Goal: Communication & Community: Share content

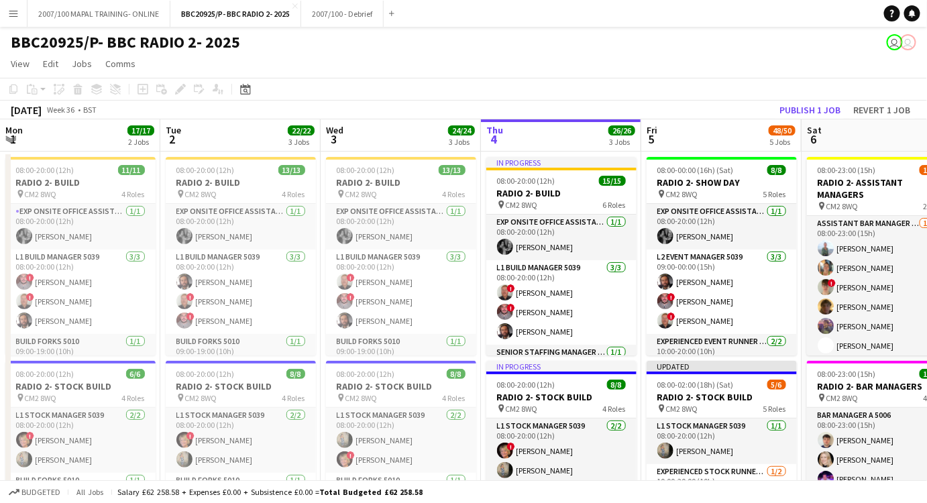
scroll to position [0, 320]
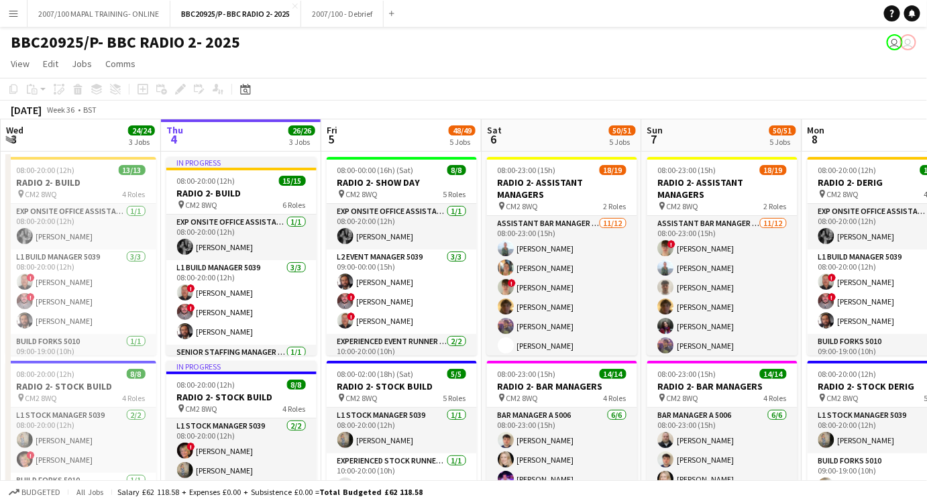
click at [15, 21] on button "Menu" at bounding box center [13, 13] width 27 height 27
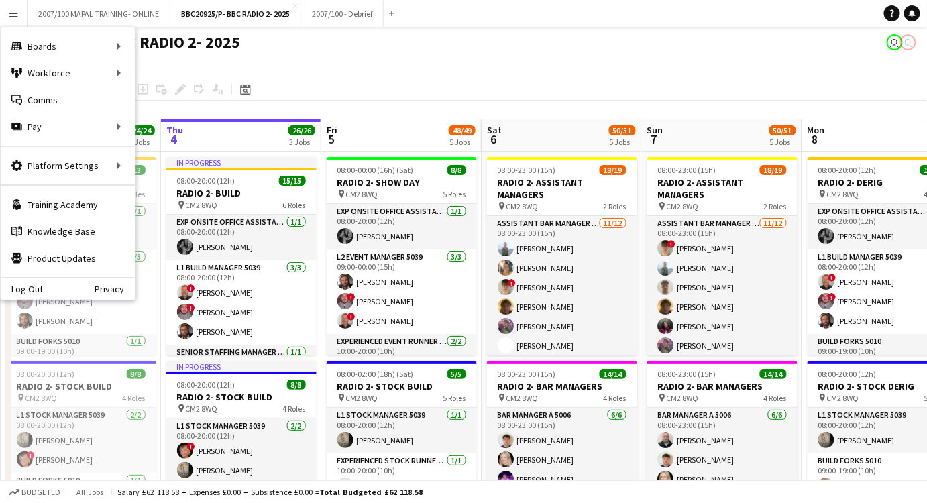
click at [510, 95] on app-toolbar "Copy Paste Paste Ctrl+V Paste with crew Ctrl+Shift+V Paste linked Job [GEOGRAPH…" at bounding box center [463, 89] width 927 height 23
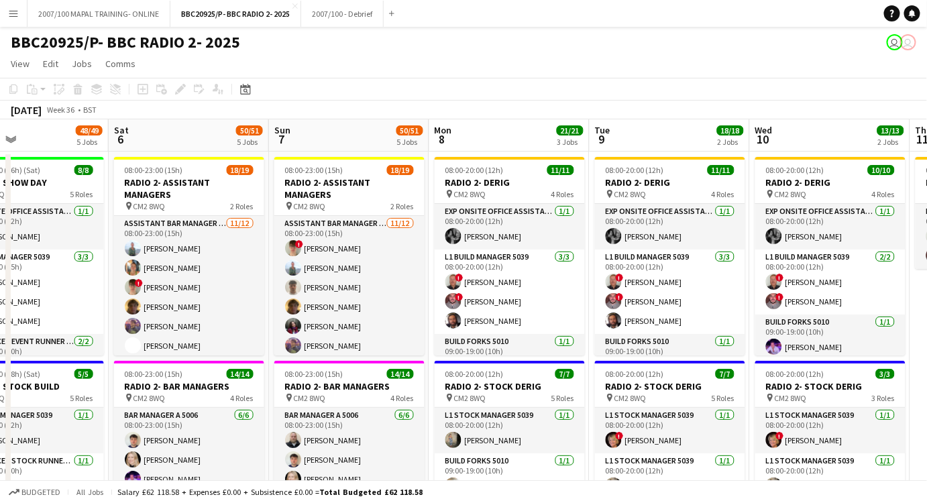
scroll to position [0, 443]
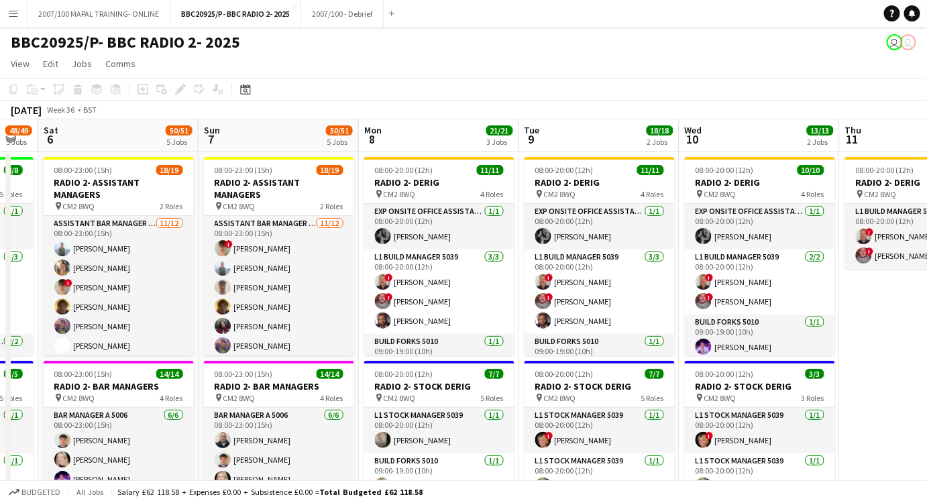
drag, startPoint x: 458, startPoint y: 170, endPoint x: -115, endPoint y: 172, distance: 573.6
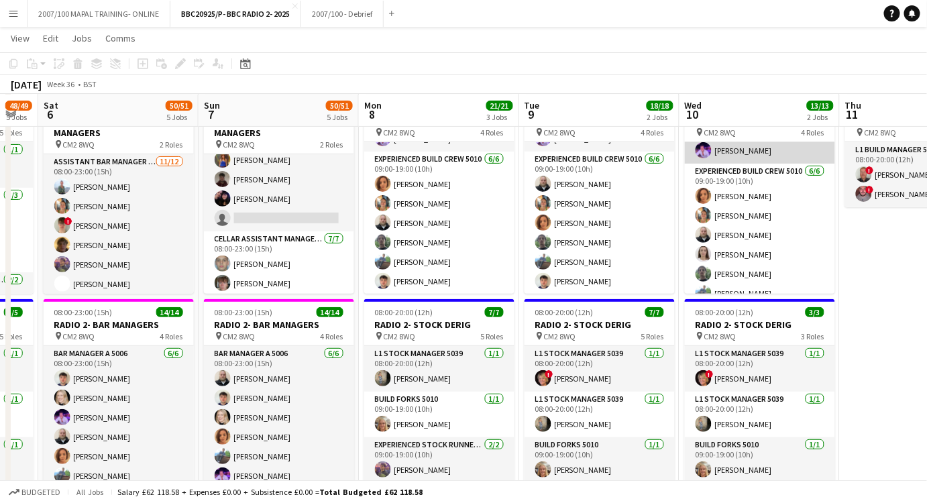
scroll to position [147, 0]
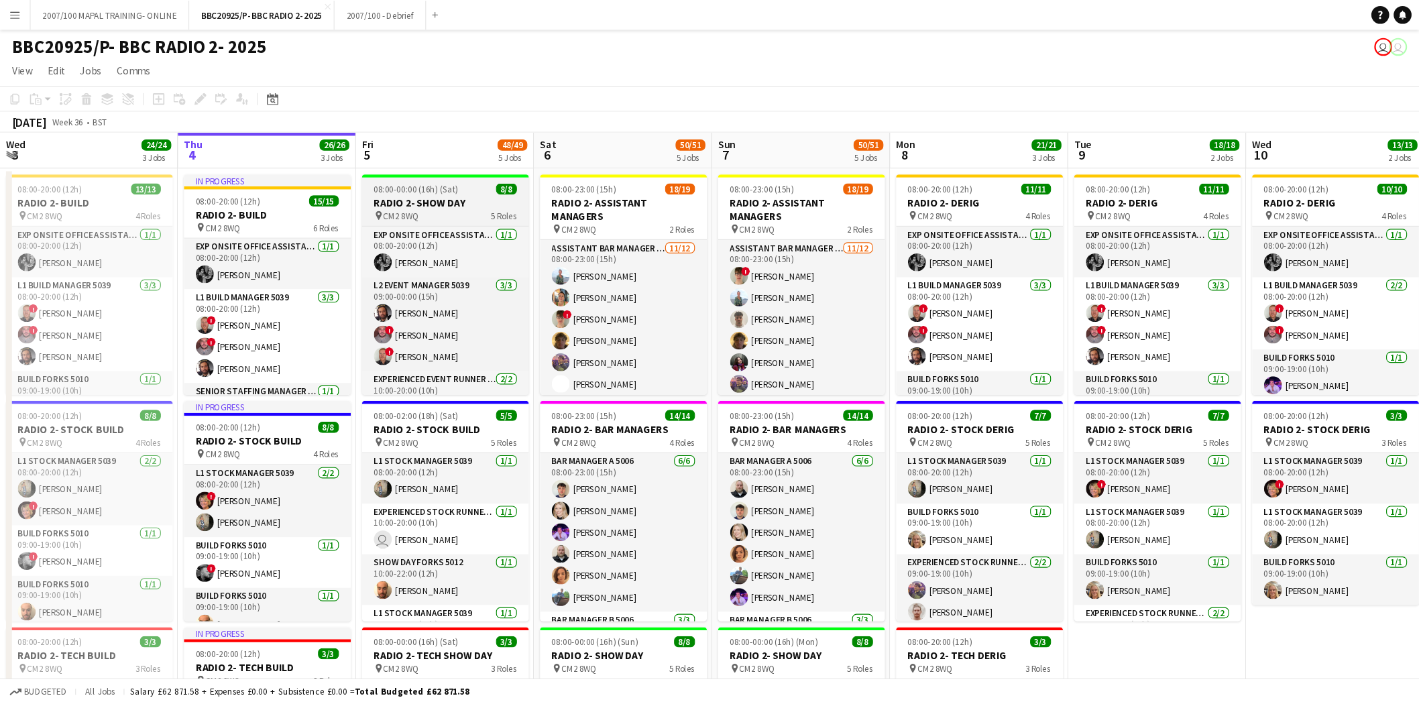
scroll to position [0, 320]
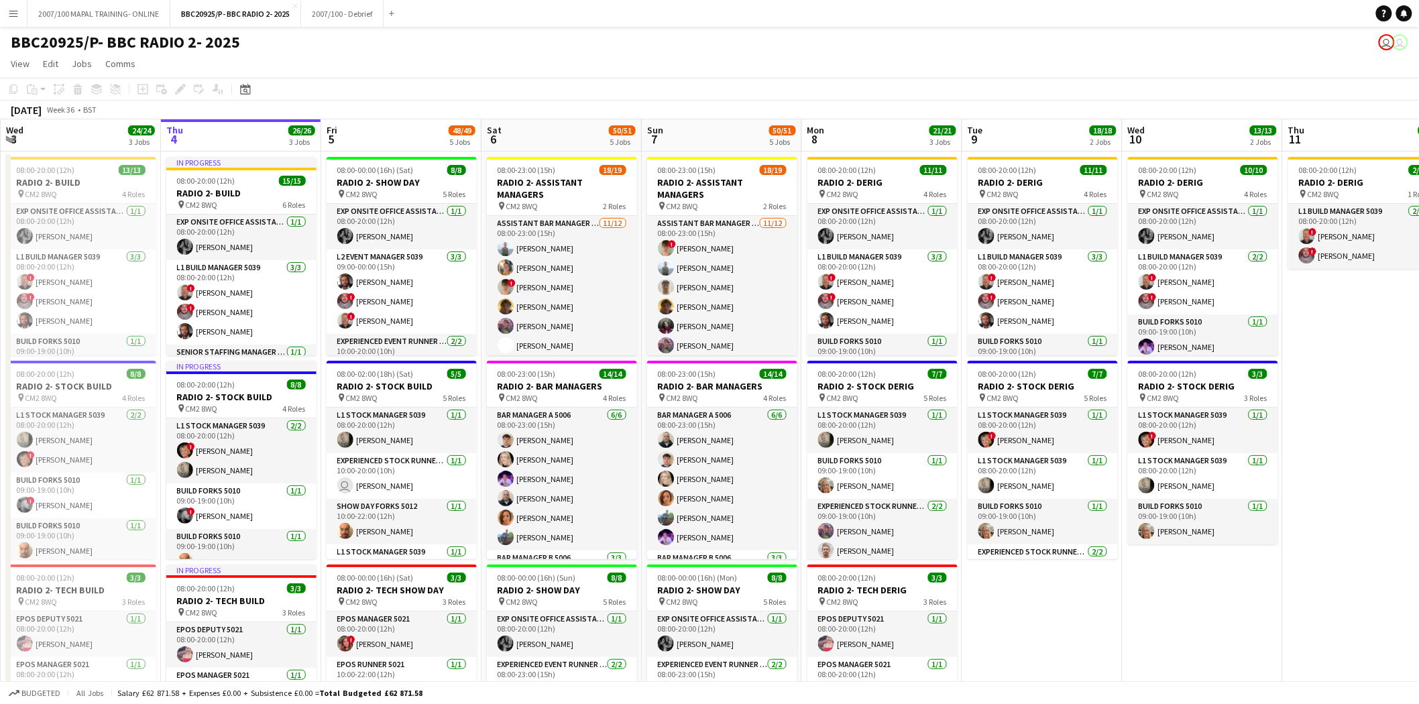
drag, startPoint x: 467, startPoint y: 103, endPoint x: 499, endPoint y: 76, distance: 41.9
click at [499, 76] on app-board "BBC20925/P- BBC RADIO 2- 2025 user user View Day view expanded Day view collaps…" at bounding box center [709, 623] width 1419 height 1193
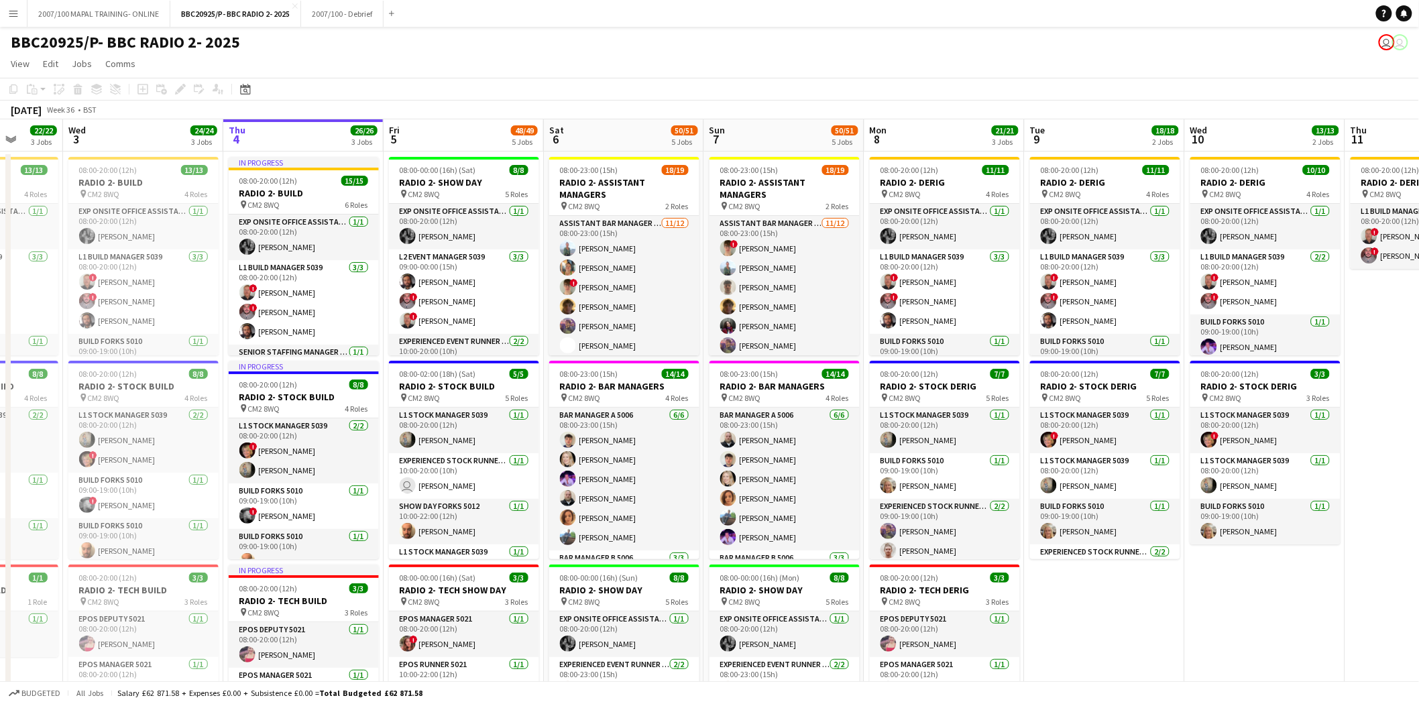
drag, startPoint x: 454, startPoint y: 173, endPoint x: 517, endPoint y: 175, distance: 63.1
click at [517, 175] on app-calendar-viewport "Sun 31 Mon 1 17/17 2 Jobs Tue 2 22/22 3 Jobs Wed 3 24/24 3 Jobs Thu 4 26/26 3 J…" at bounding box center [709, 657] width 1419 height 1077
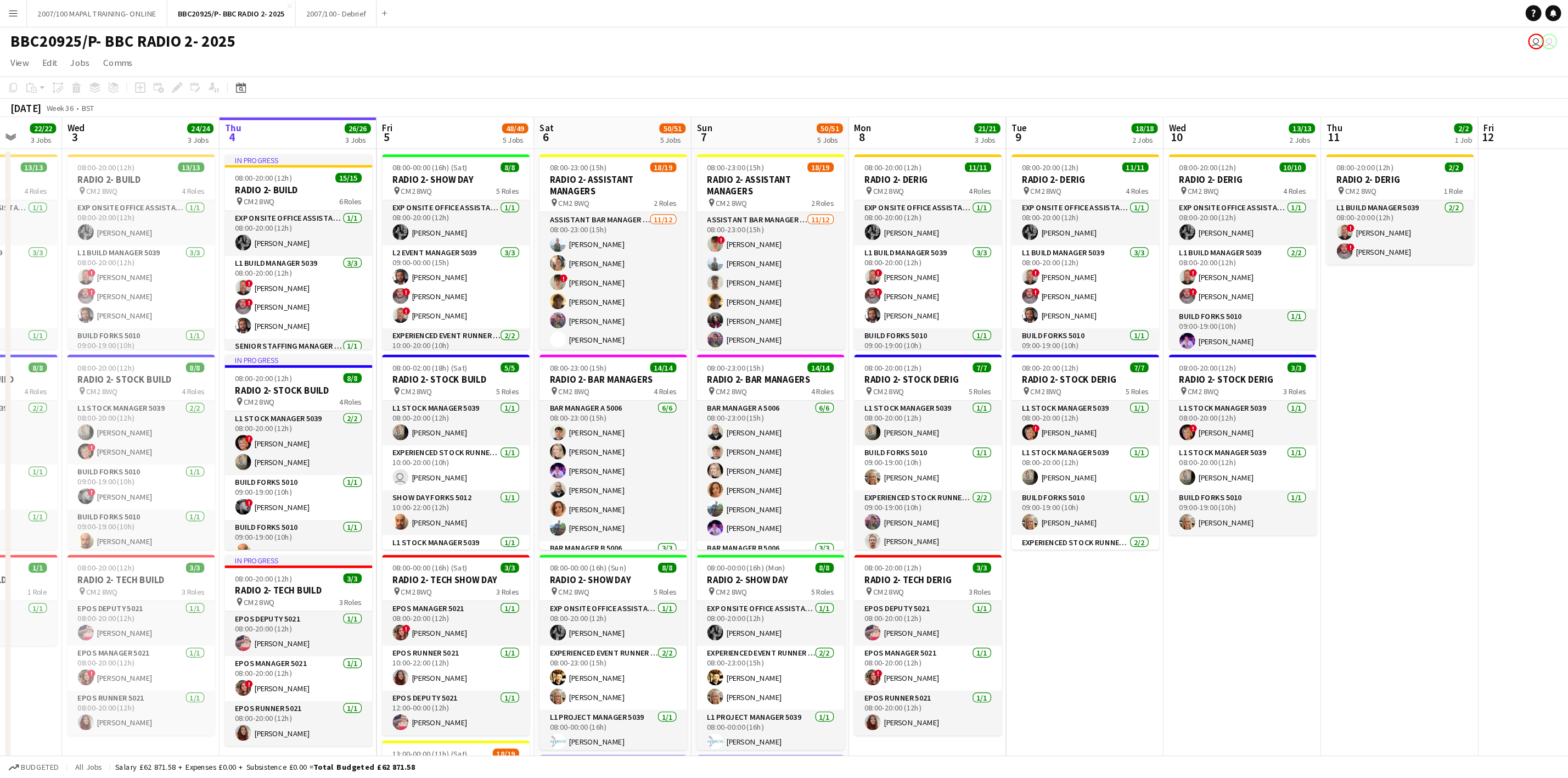
scroll to position [0, 343]
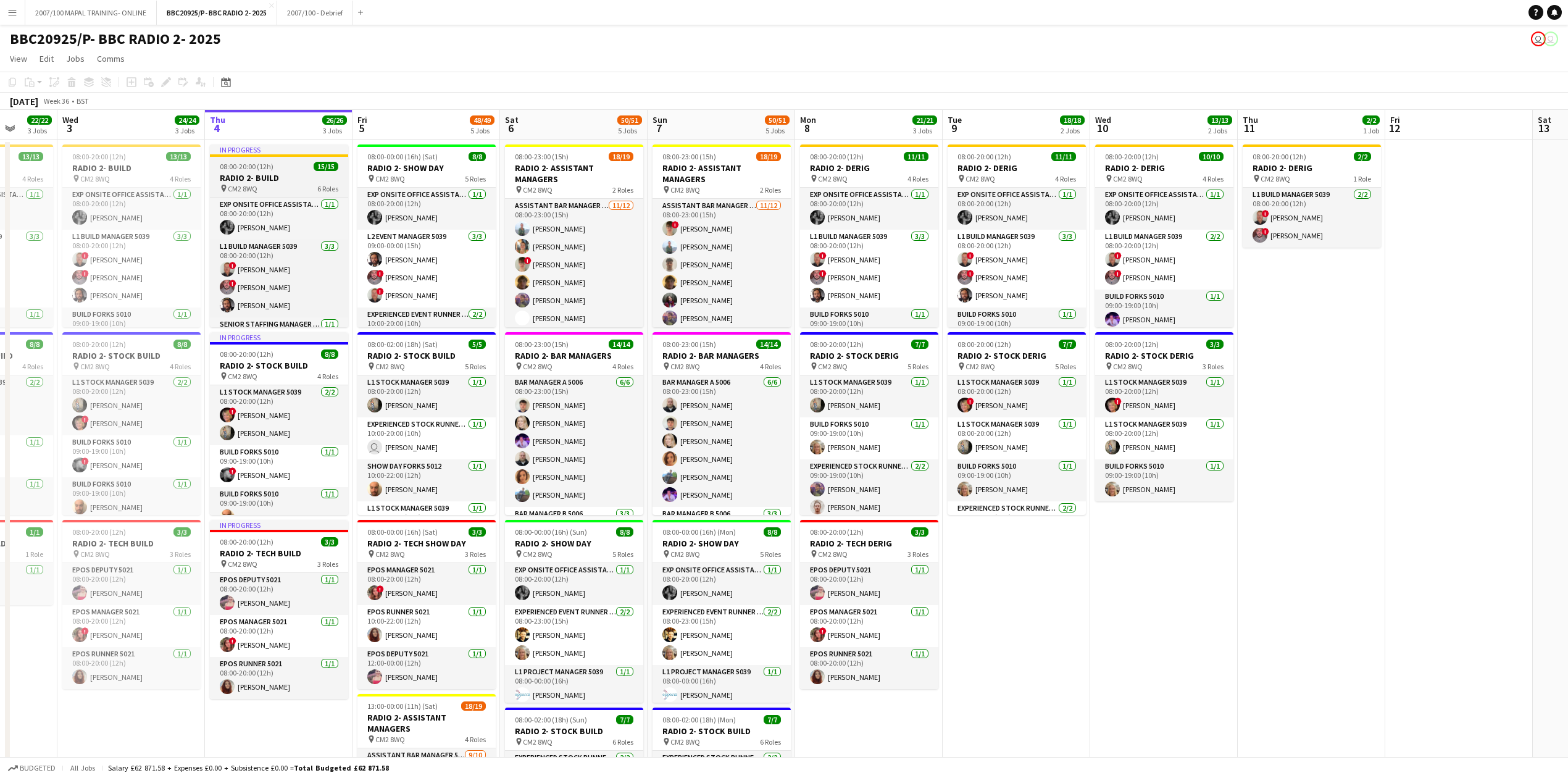
drag, startPoint x: 285, startPoint y: 174, endPoint x: 272, endPoint y: 241, distance: 68.2
click at [285, 174] on h3 "RADIO 2- BUILD" at bounding box center [279, 178] width 138 height 11
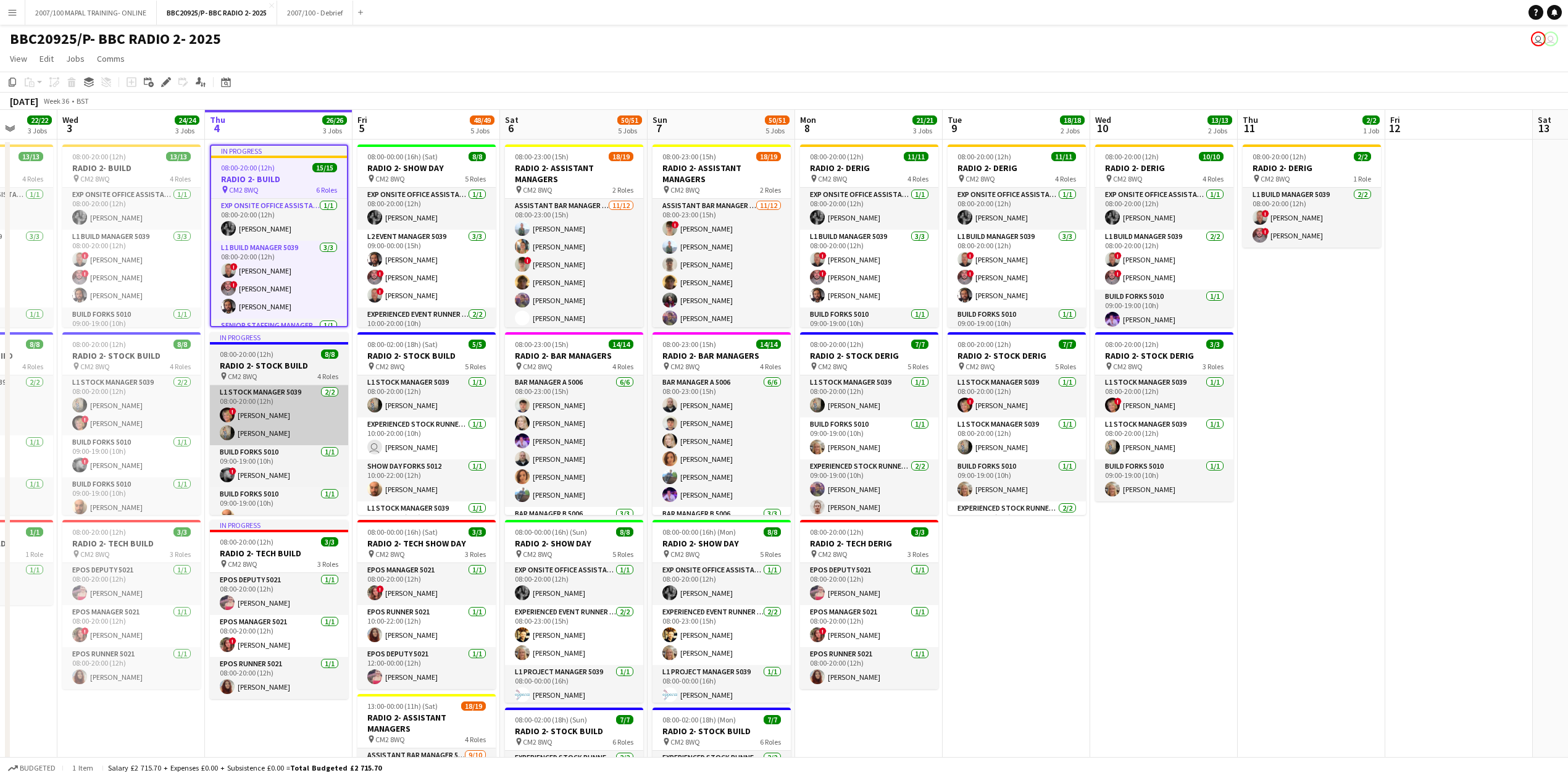
drag, startPoint x: 285, startPoint y: 356, endPoint x: 295, endPoint y: 424, distance: 68.7
click at [285, 357] on div "08:00-20:00 (12h) 8/8" at bounding box center [279, 354] width 138 height 9
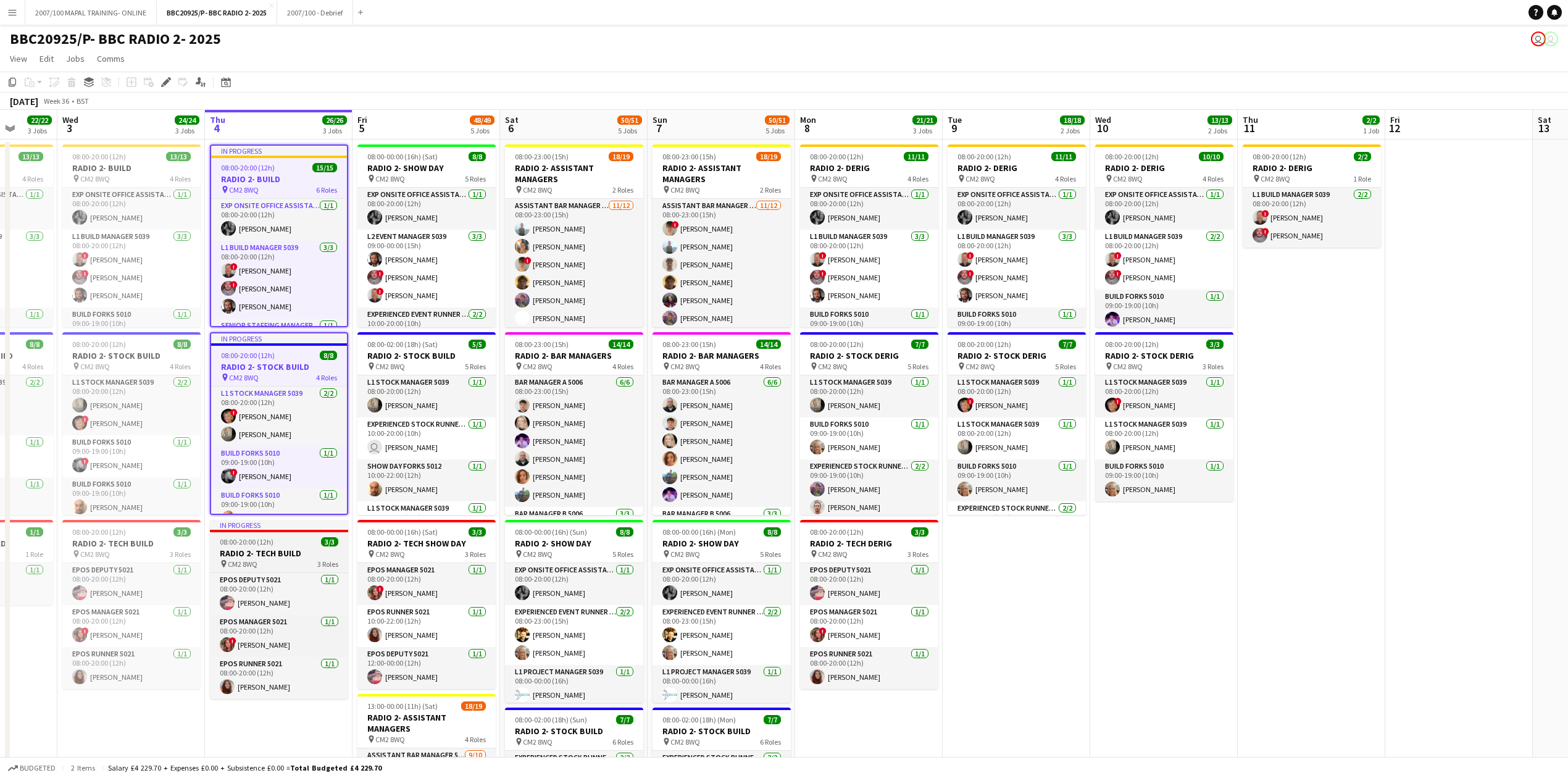
click at [297, 530] on div "pin CM2 8WQ 3 Roles" at bounding box center [279, 563] width 138 height 10
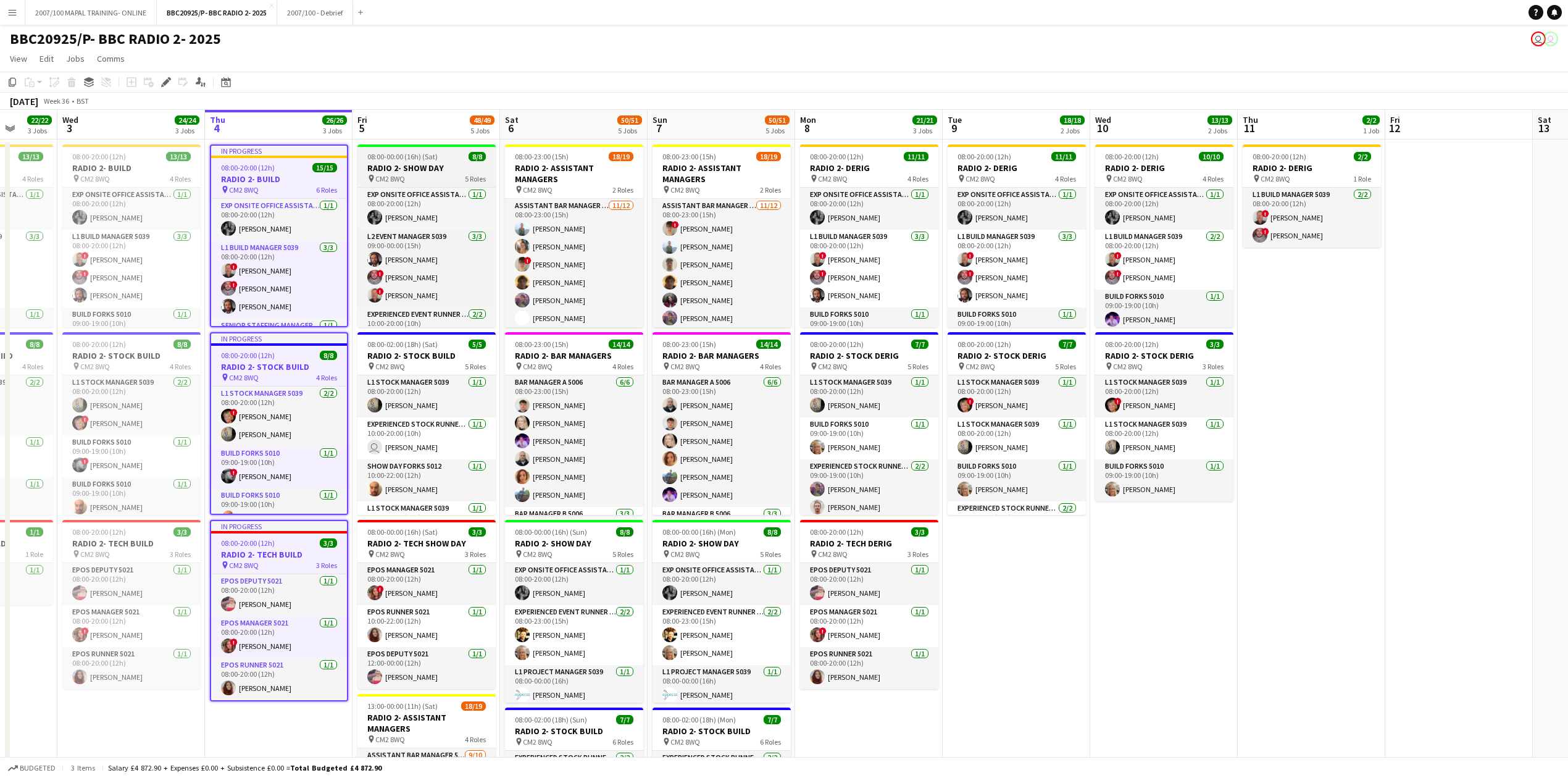
click at [431, 160] on span "08:00-00:00 (16h) (Sat)" at bounding box center [402, 157] width 70 height 9
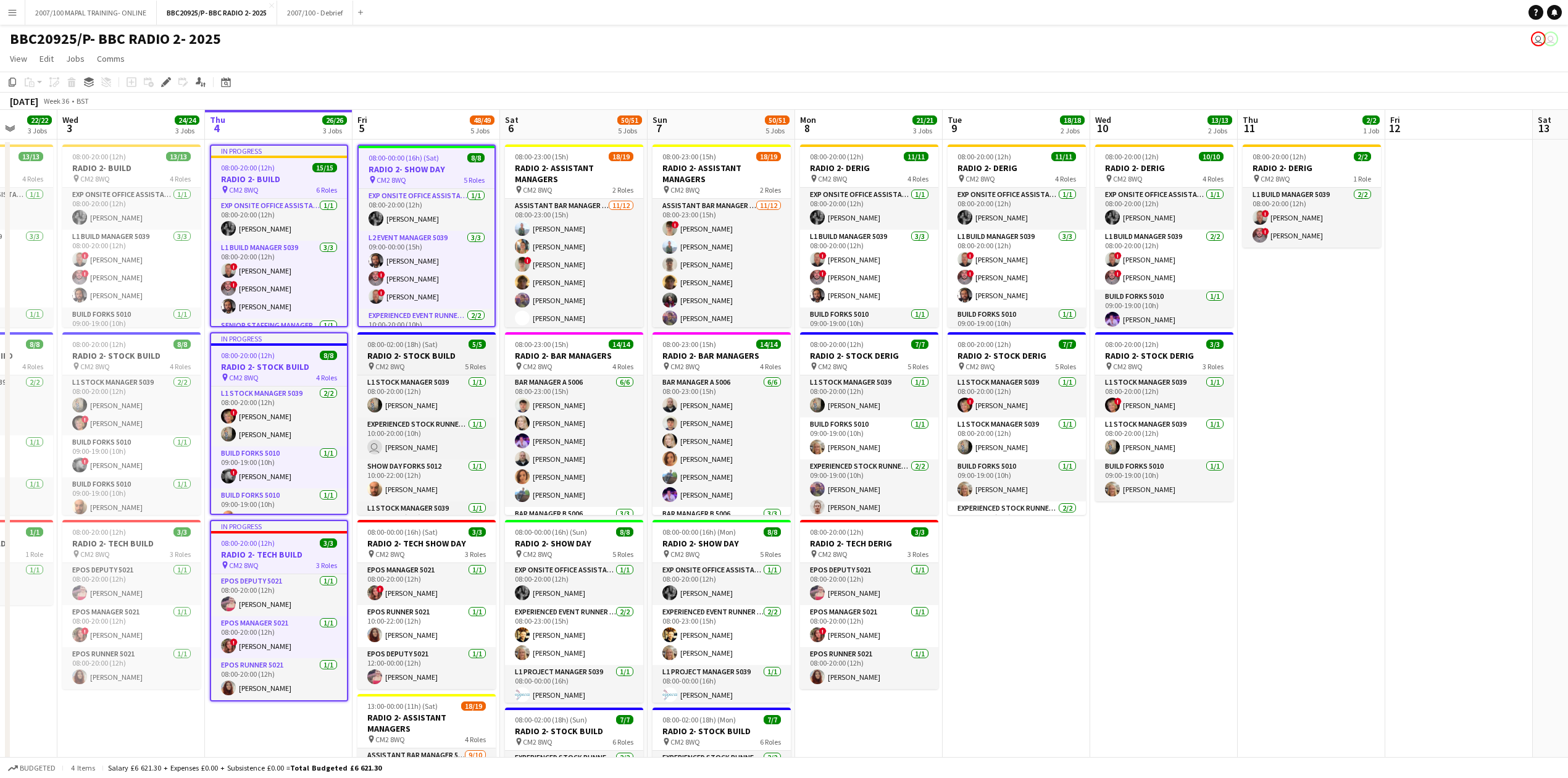
click at [432, 362] on div "pin CM2 8WQ 5 Roles" at bounding box center [426, 366] width 138 height 10
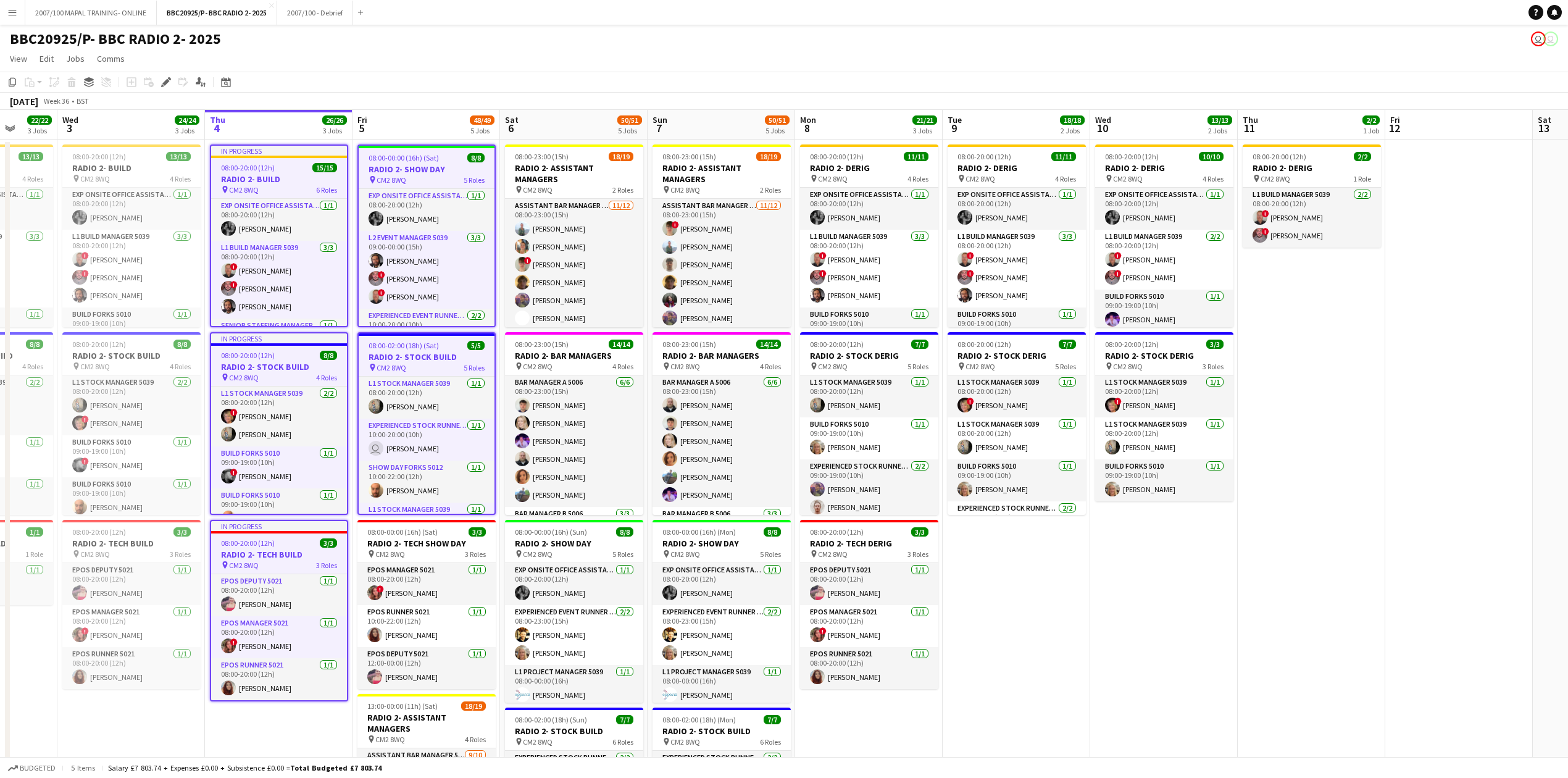
click at [287, 169] on div "08:00-20:00 (12h) 15/15" at bounding box center [279, 168] width 136 height 9
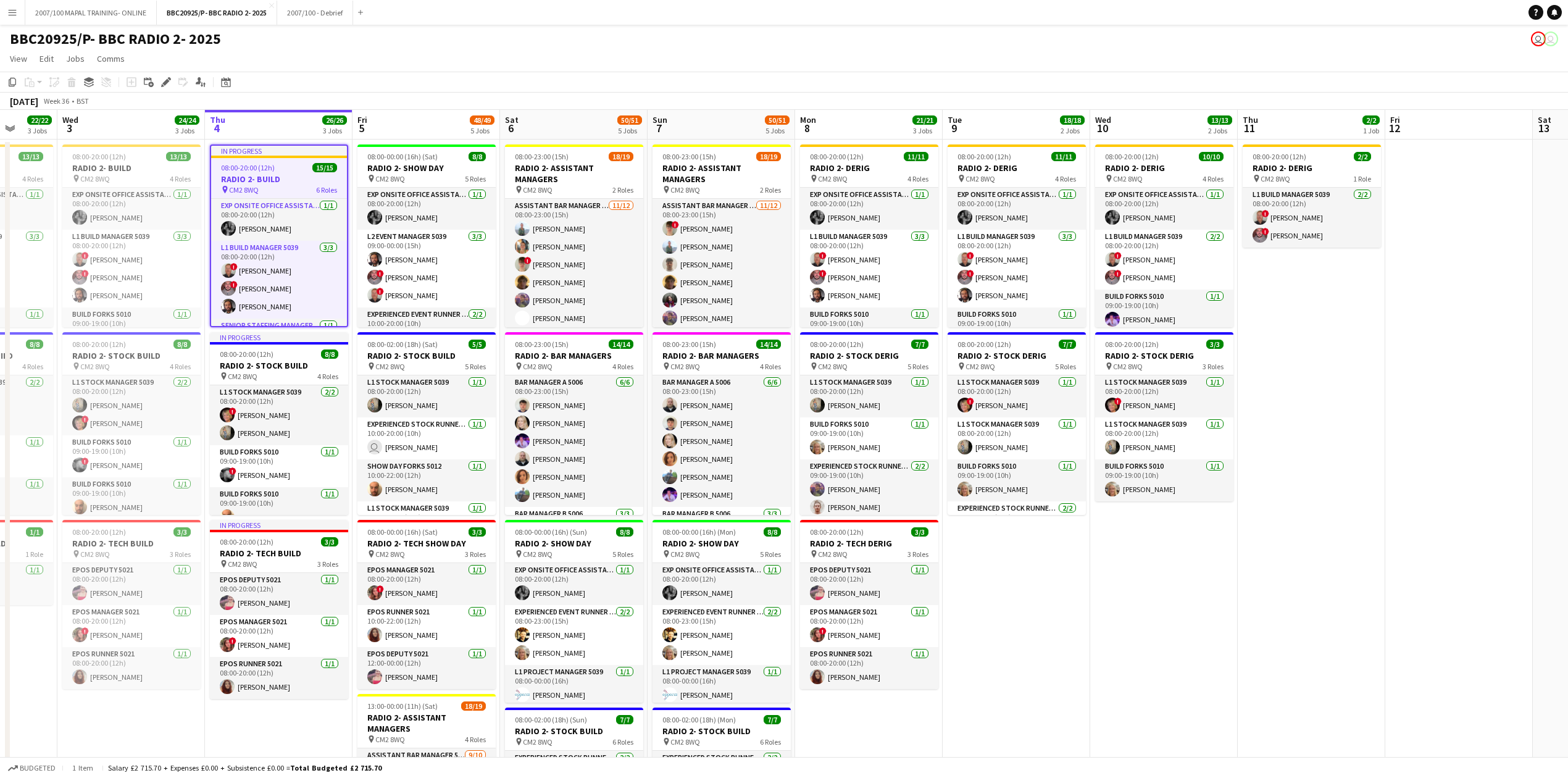
click at [462, 60] on app-page-menu "View Day view expanded Day view collapsed Month view Date picker Jump to today …" at bounding box center [784, 59] width 1568 height 23
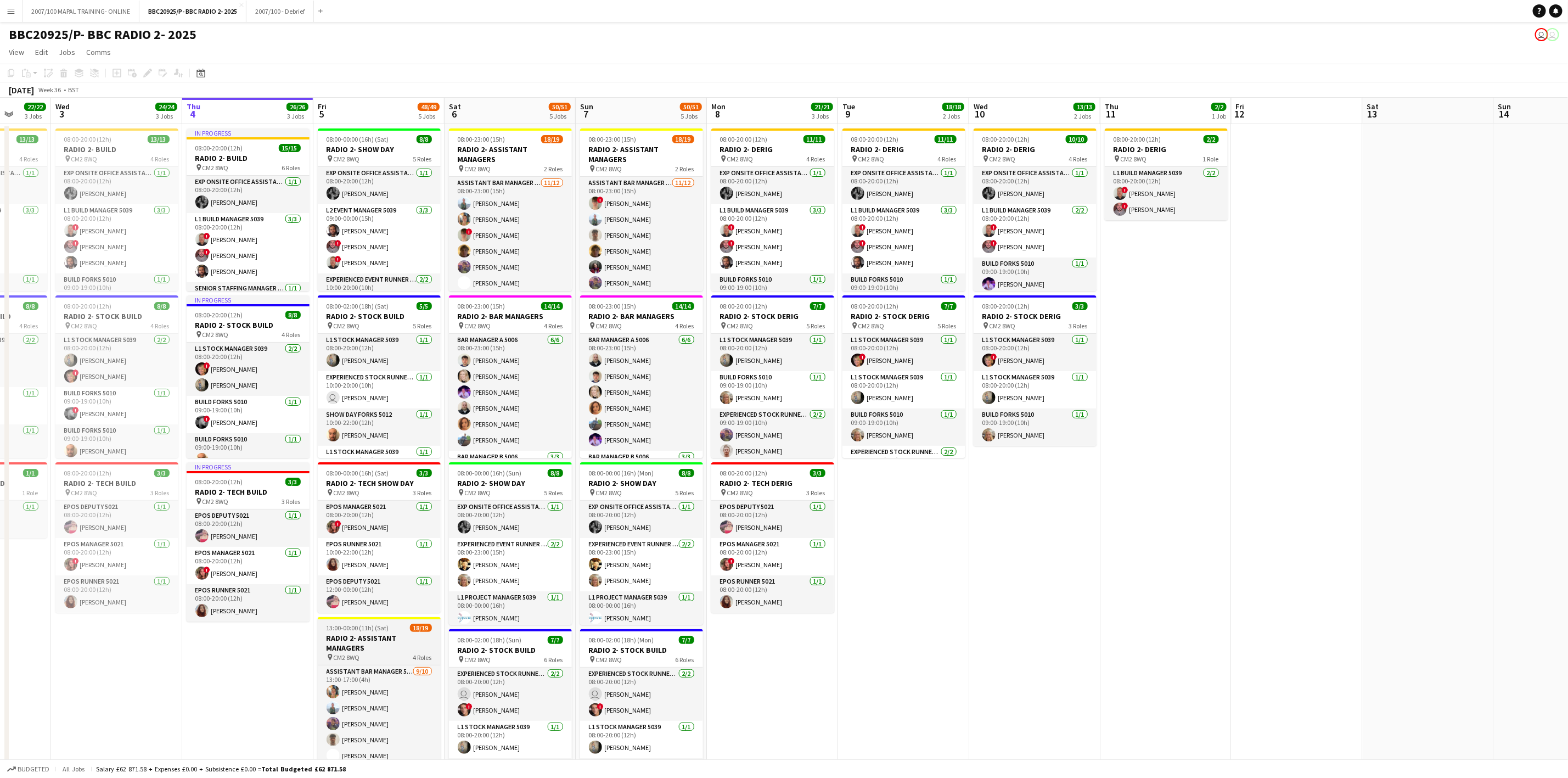
click at [396, 471] on h3 "RADIO 2- ASSISTANT MANAGERS" at bounding box center [379, 642] width 123 height 20
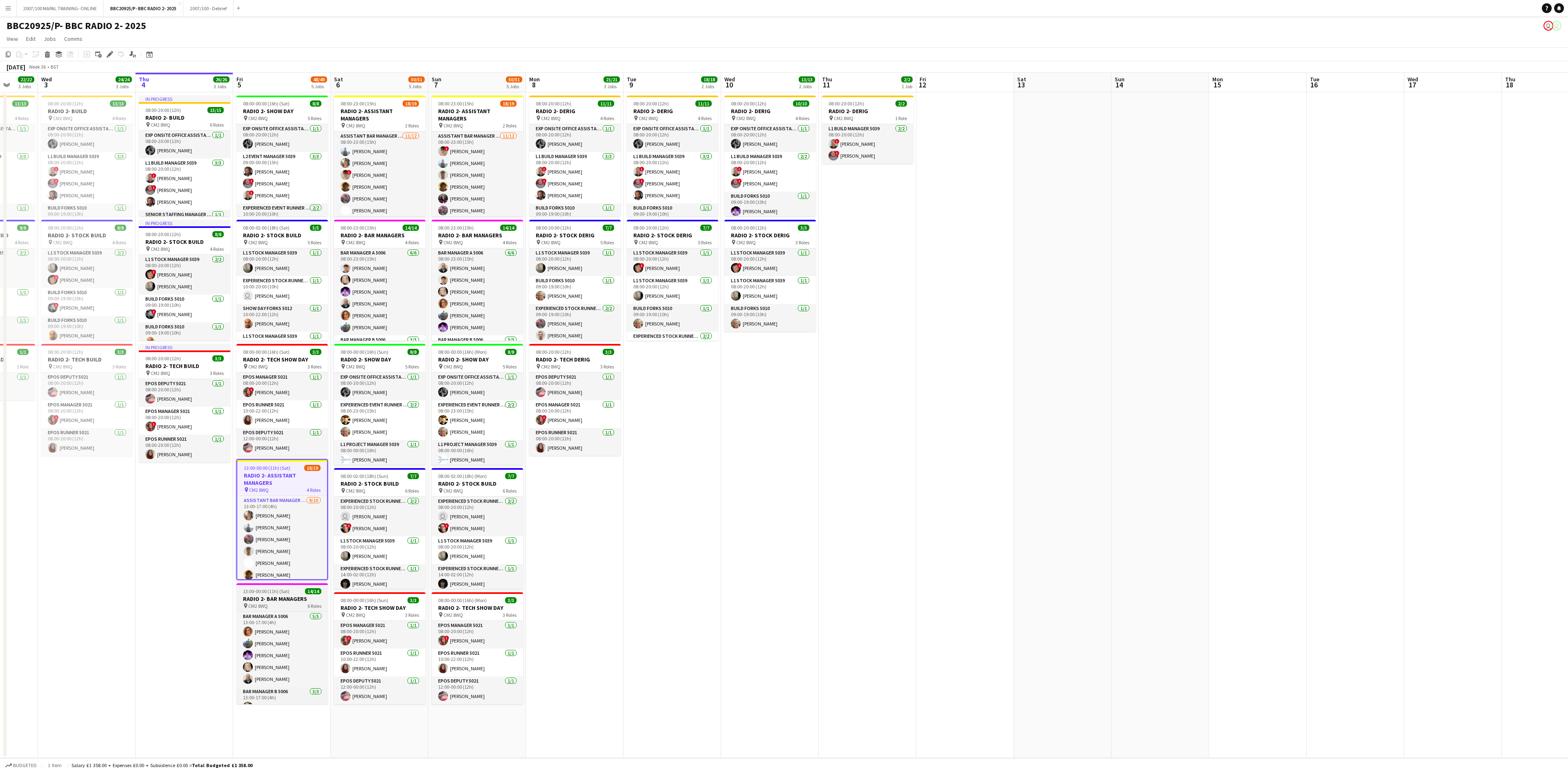
click at [290, 351] on h3 "RADIO 2- BAR MANAGERS" at bounding box center [282, 598] width 91 height 7
click at [75, 41] on span "Comms" at bounding box center [73, 39] width 18 height 7
click at [94, 60] on span "Notify confirmed crew" at bounding box center [94, 57] width 55 height 7
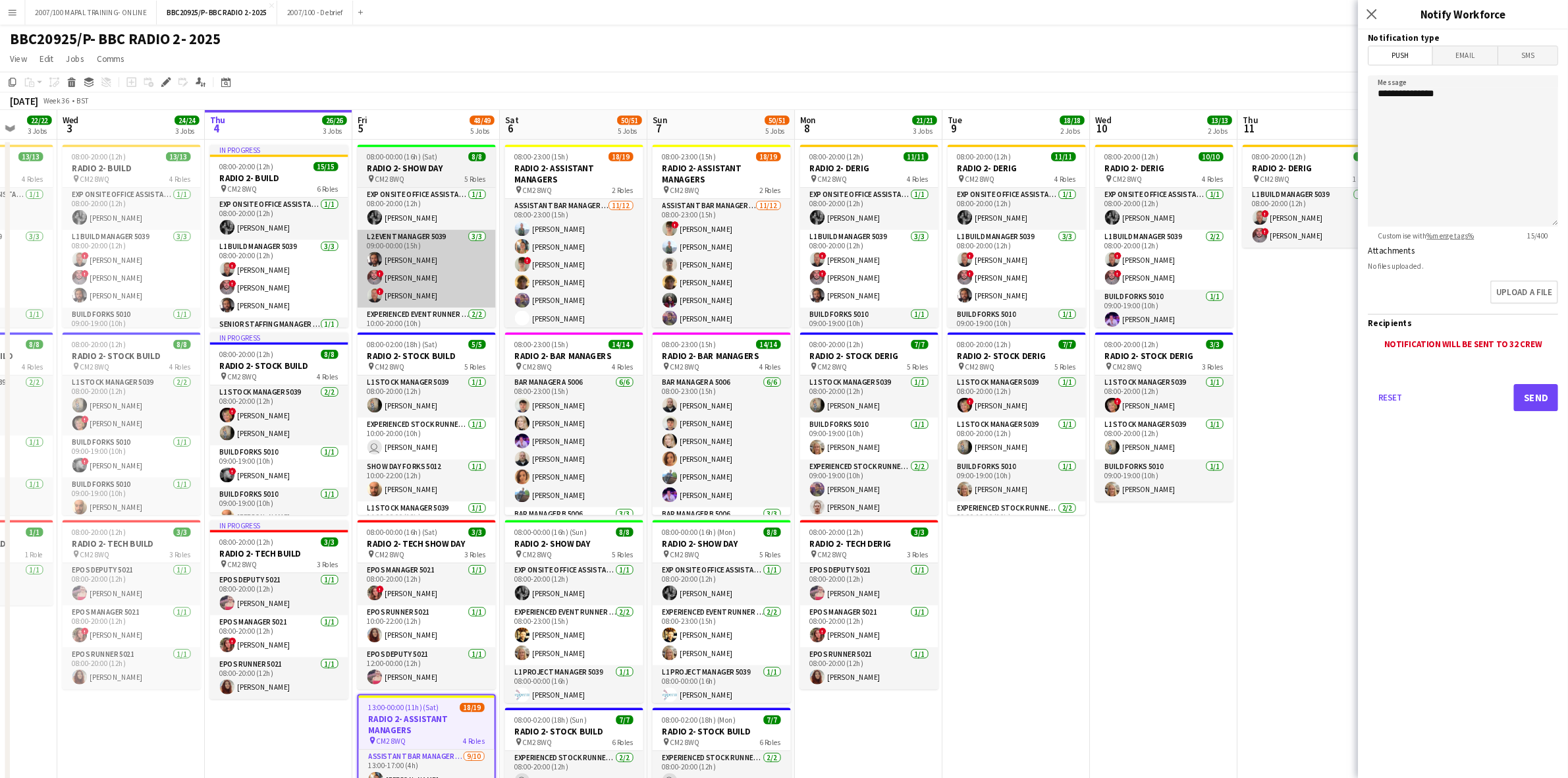
scroll to position [0, 410]
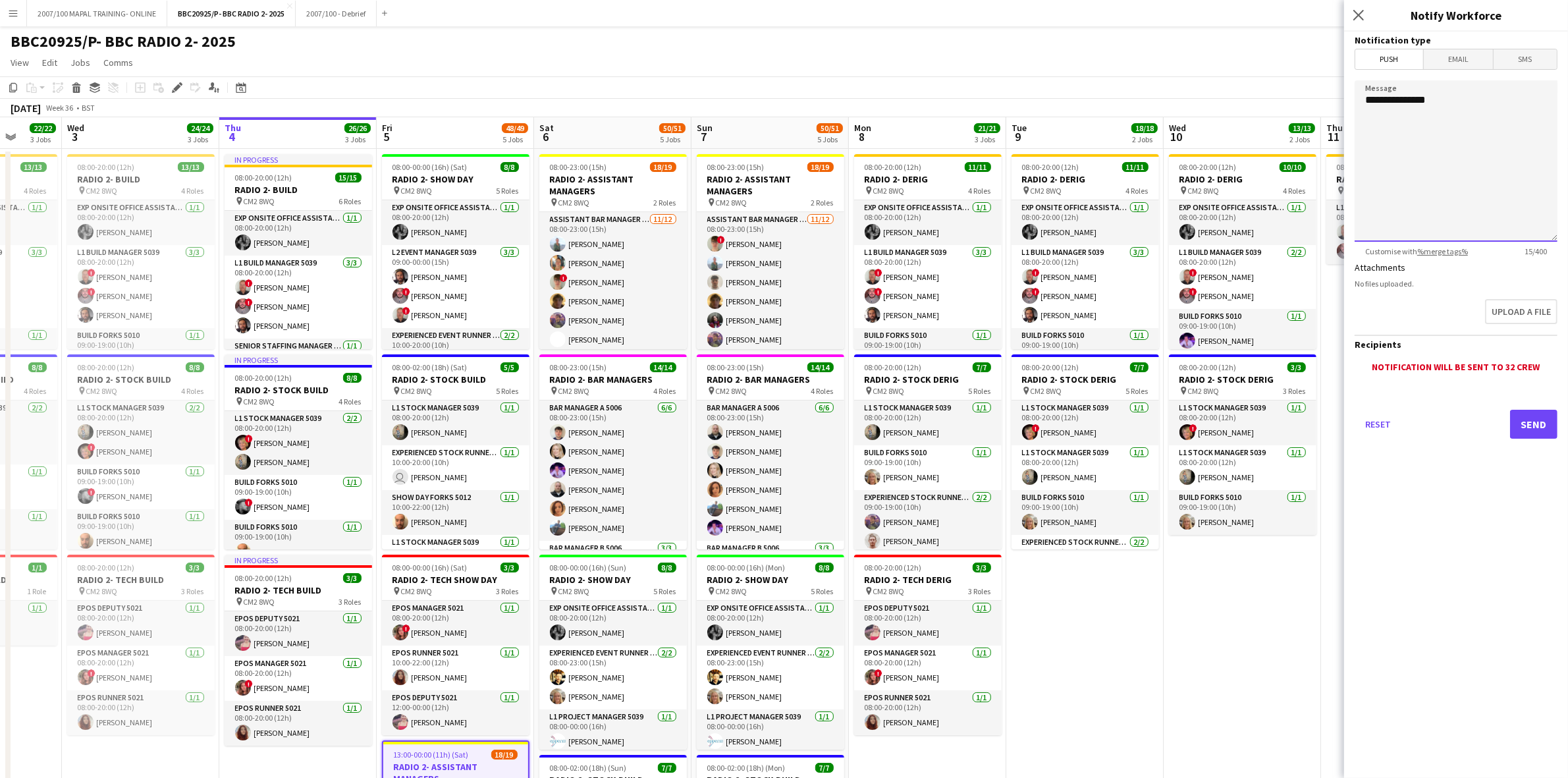
click at [1149, 115] on textarea "**********" at bounding box center [1456, 161] width 203 height 161
paste textarea "**********"
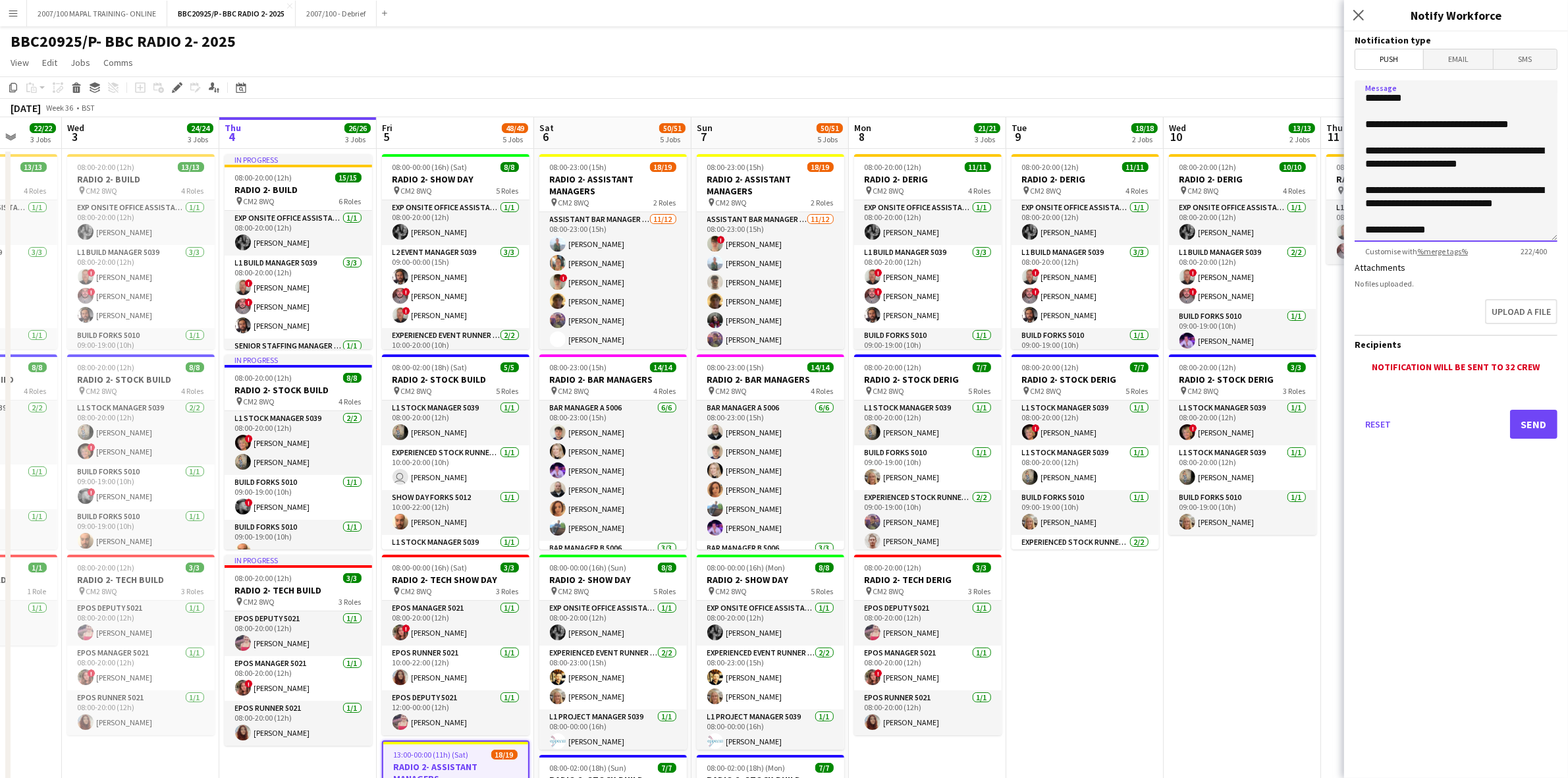
scroll to position [0, 0]
drag, startPoint x: 1495, startPoint y: 168, endPoint x: 1476, endPoint y: 165, distance: 19.2
click at [1149, 165] on textarea "**********" at bounding box center [1456, 161] width 203 height 161
paste textarea "**********"
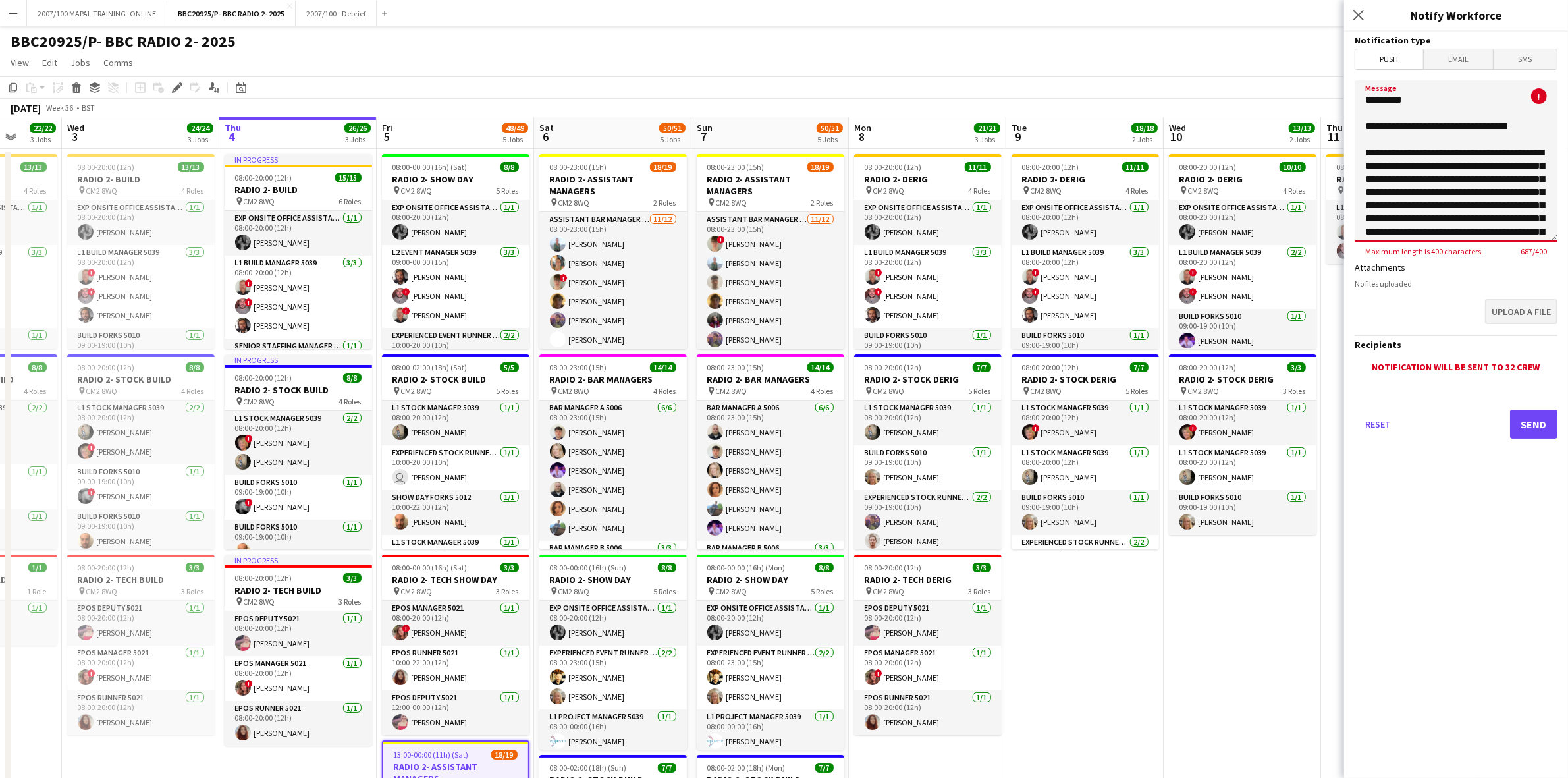
type textarea "**********"
click at [1149, 313] on button "Upload a file" at bounding box center [1520, 313] width 75 height 28
click at [1149, 314] on button "Upload a file" at bounding box center [1520, 313] width 75 height 28
click at [1149, 433] on button "Send" at bounding box center [1534, 435] width 47 height 29
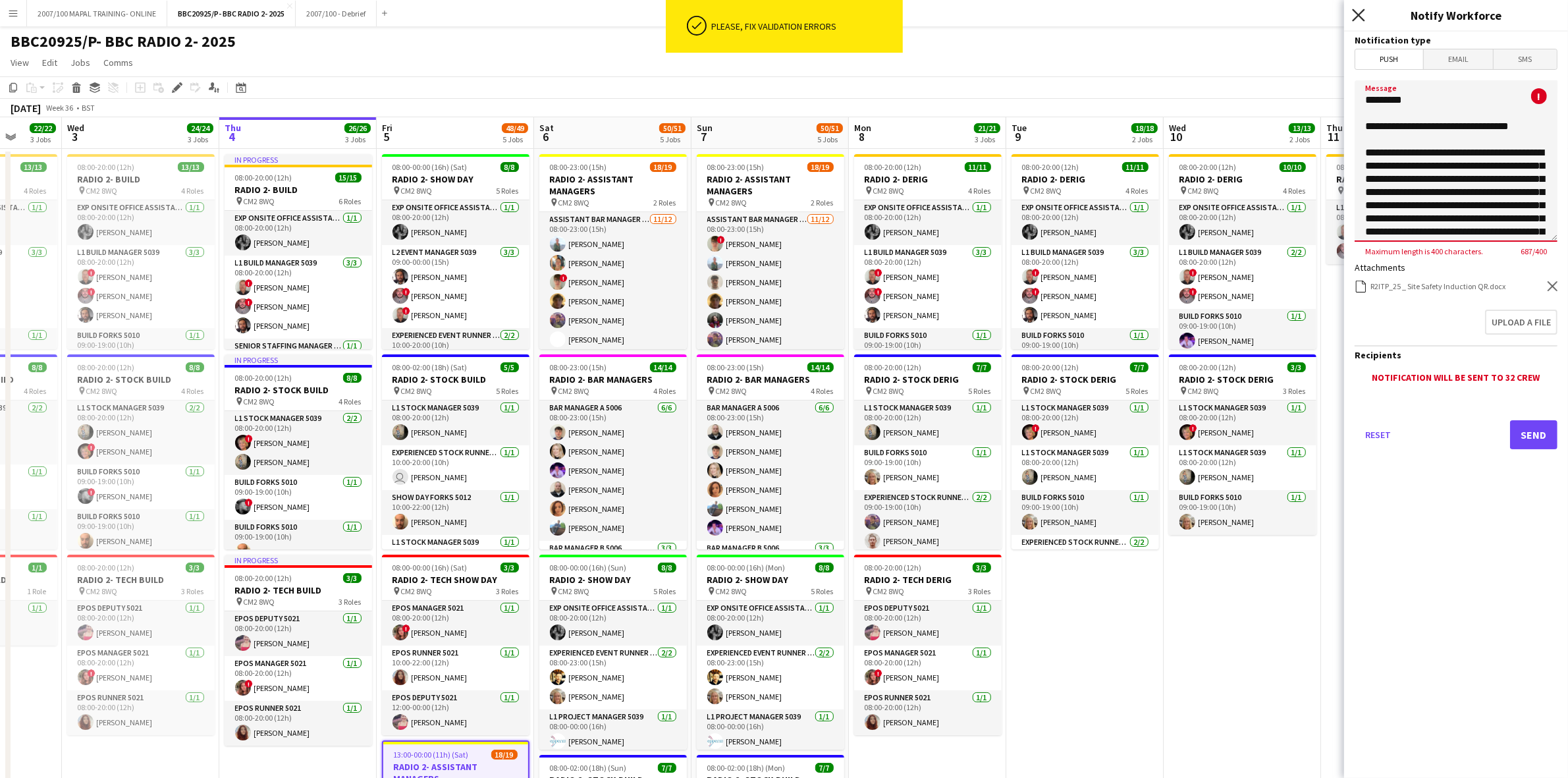
click at [1149, 13] on icon "Close pop-in" at bounding box center [1358, 15] width 13 height 13
